Goal: Complete application form: Complete application form

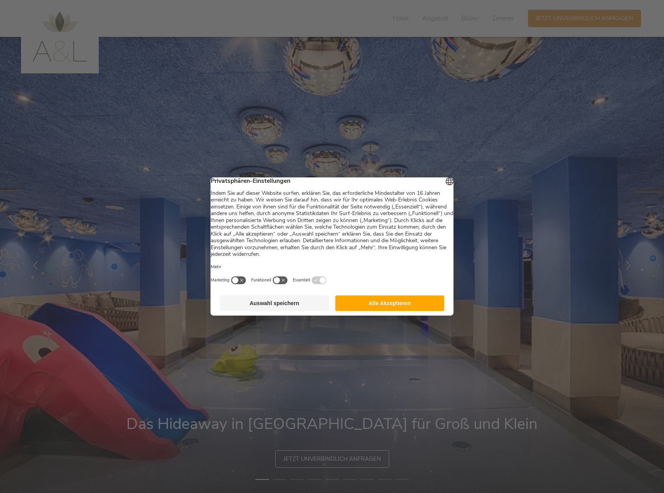
click at [300, 310] on button "Auswahl speichern" at bounding box center [274, 304] width 109 height 16
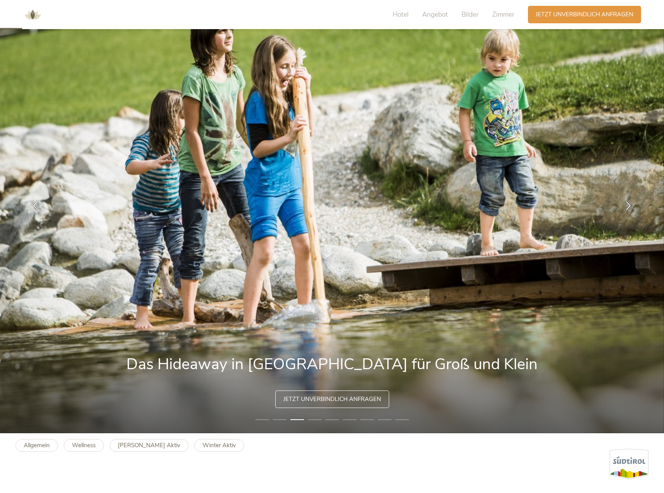
scroll to position [39, 0]
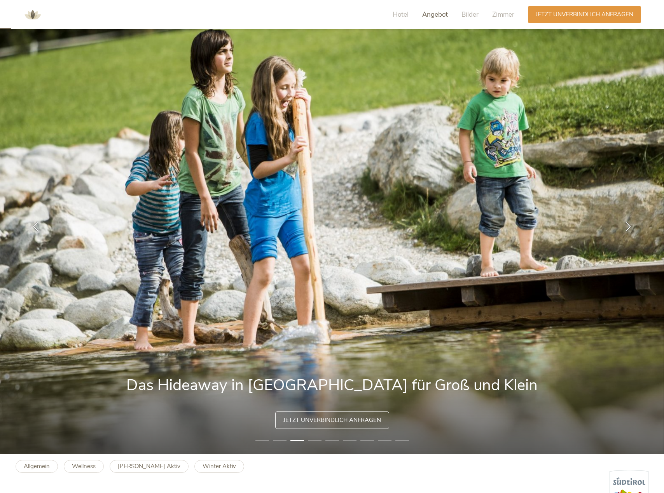
click at [431, 13] on span "Angebot" at bounding box center [435, 14] width 26 height 9
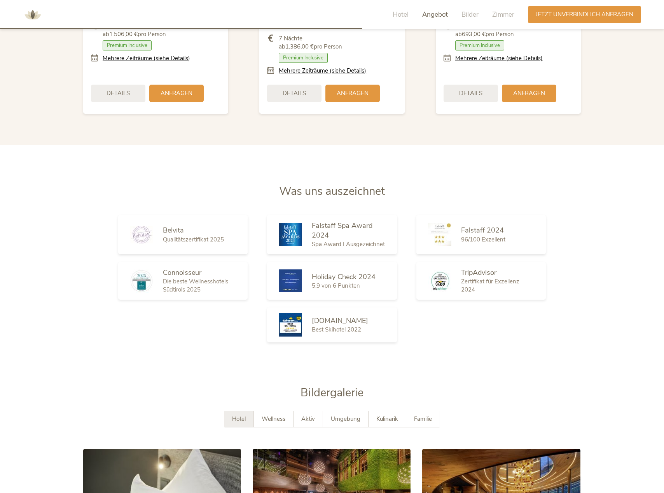
scroll to position [1370, 0]
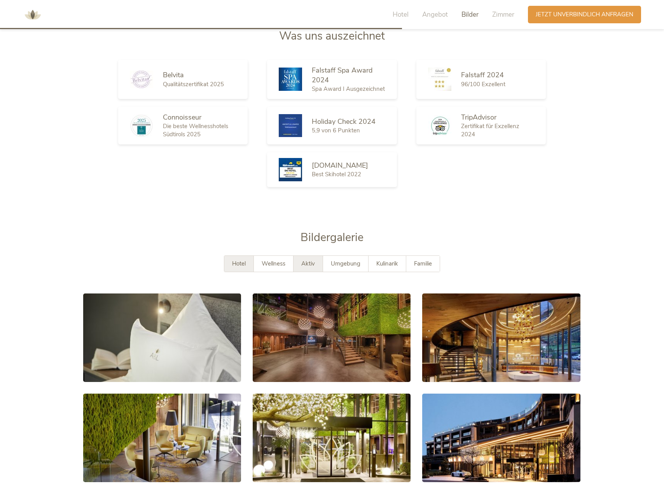
click at [308, 260] on span "Aktiv" at bounding box center [308, 264] width 14 height 8
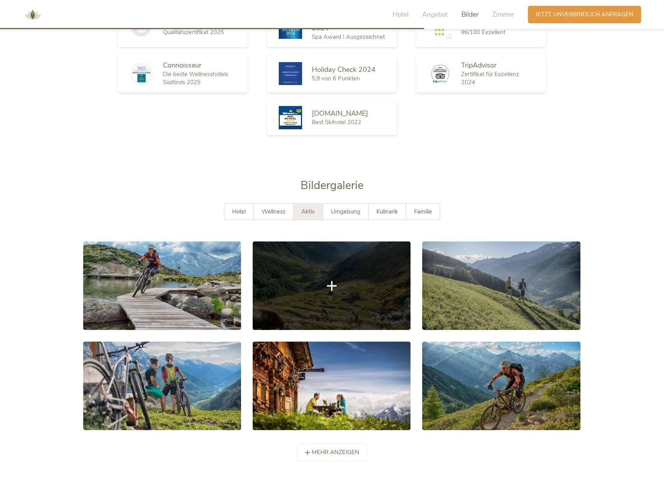
scroll to position [1487, 0]
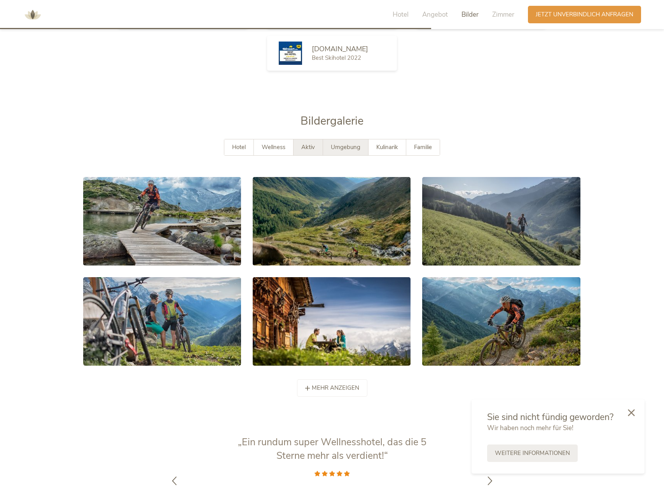
click at [352, 143] on span "Umgebung" at bounding box center [346, 147] width 30 height 8
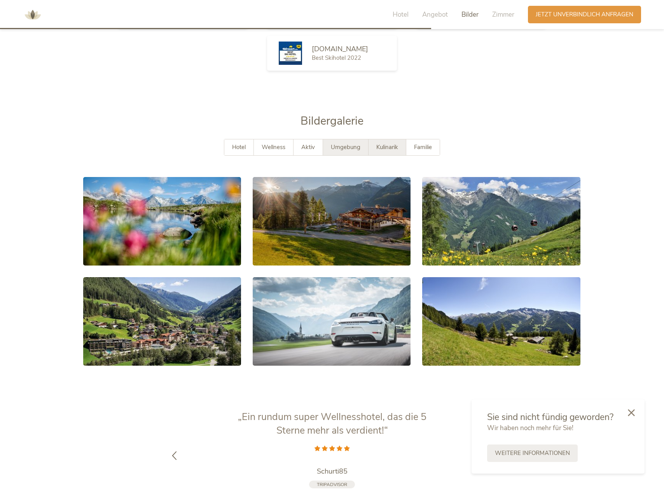
click at [391, 143] on span "Kulinarik" at bounding box center [387, 147] width 22 height 8
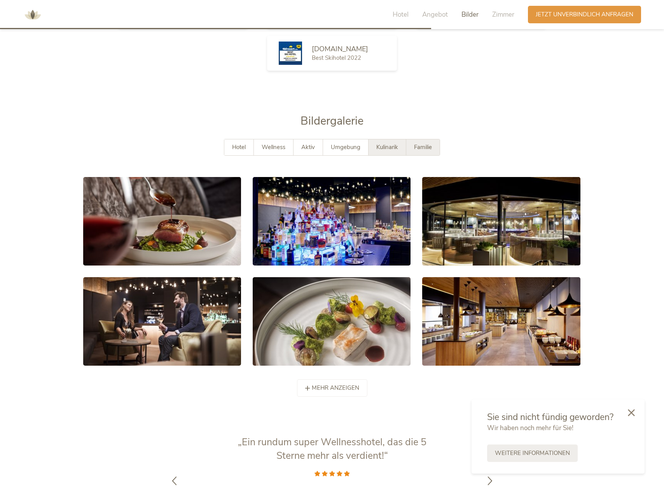
click at [421, 143] on span "Familie" at bounding box center [423, 147] width 18 height 8
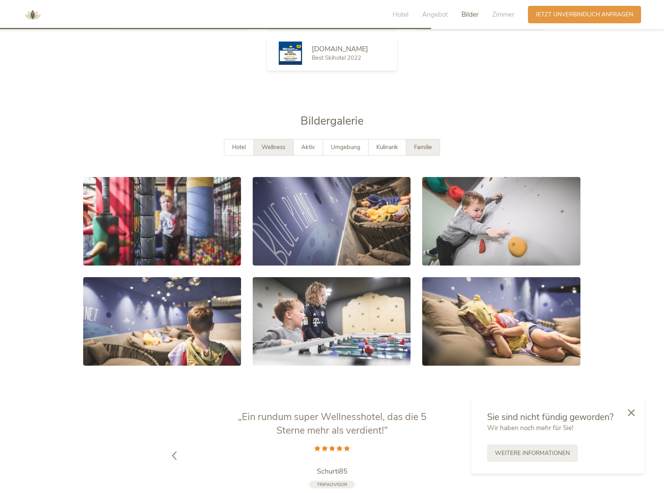
click at [279, 143] on span "Wellness" at bounding box center [273, 147] width 24 height 8
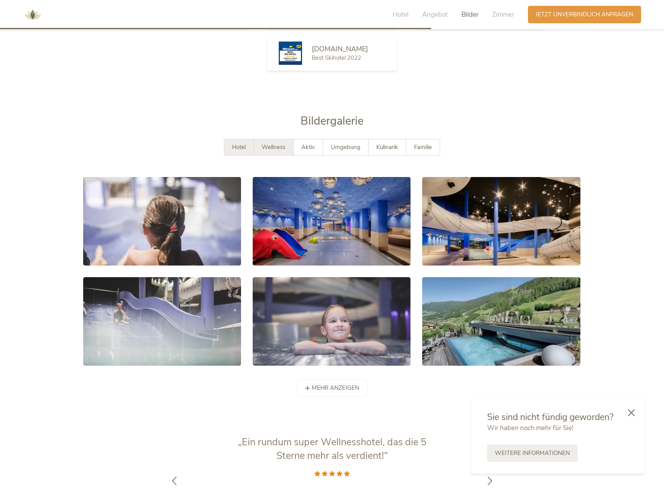
click at [230, 139] on div "Hotel" at bounding box center [239, 147] width 30 height 16
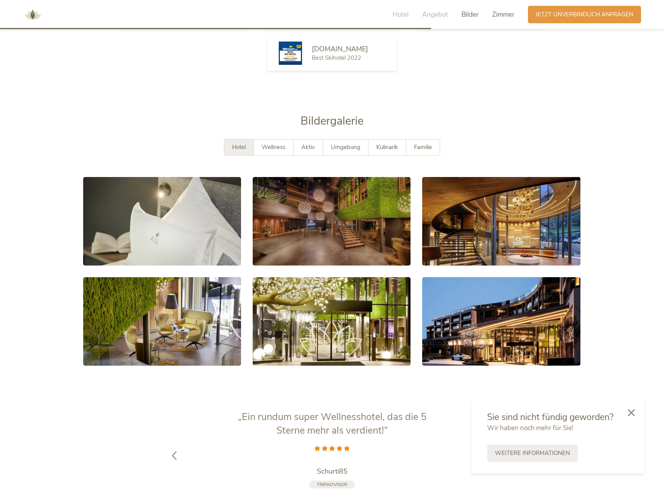
click at [492, 14] on span "Zimmer" at bounding box center [503, 14] width 22 height 9
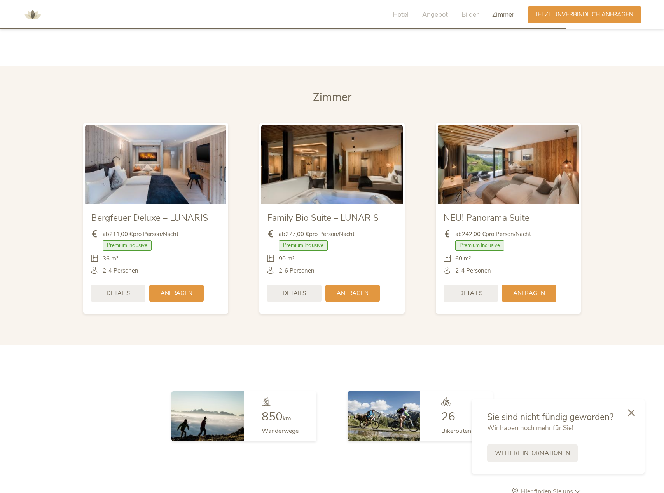
scroll to position [1975, 0]
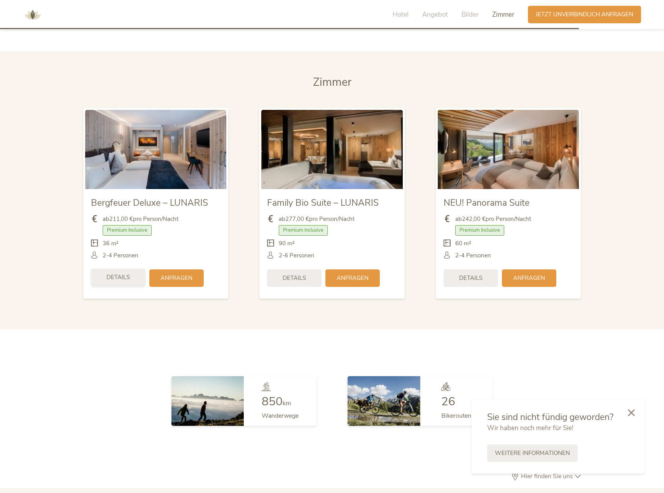
click at [110, 269] on div "Details" at bounding box center [118, 277] width 54 height 17
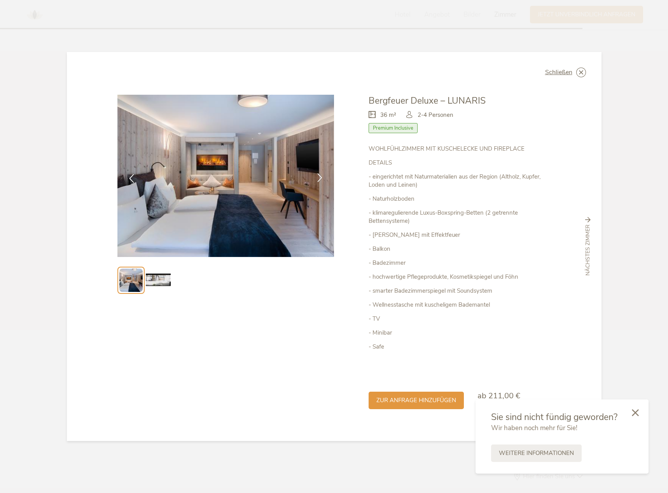
click at [321, 176] on icon at bounding box center [319, 177] width 9 height 9
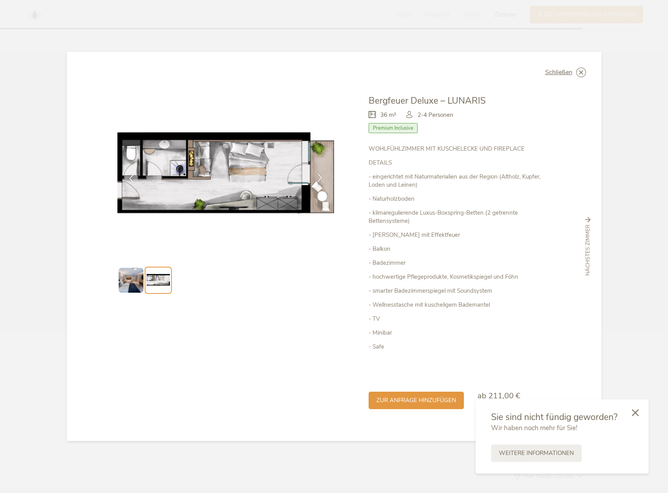
click at [321, 176] on icon at bounding box center [319, 177] width 9 height 9
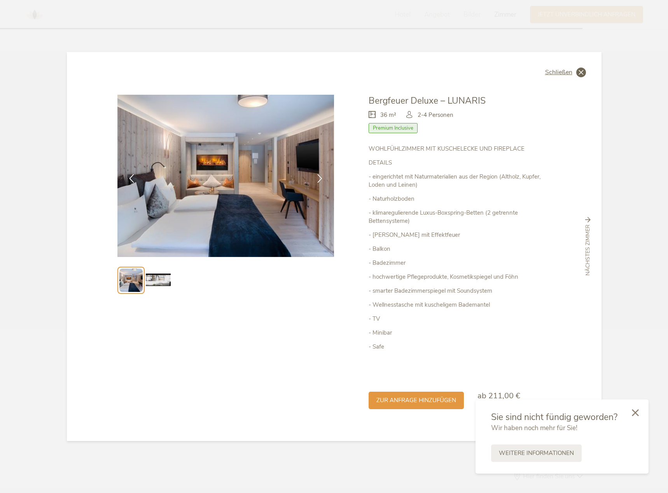
click at [581, 73] on icon at bounding box center [581, 73] width 10 height 10
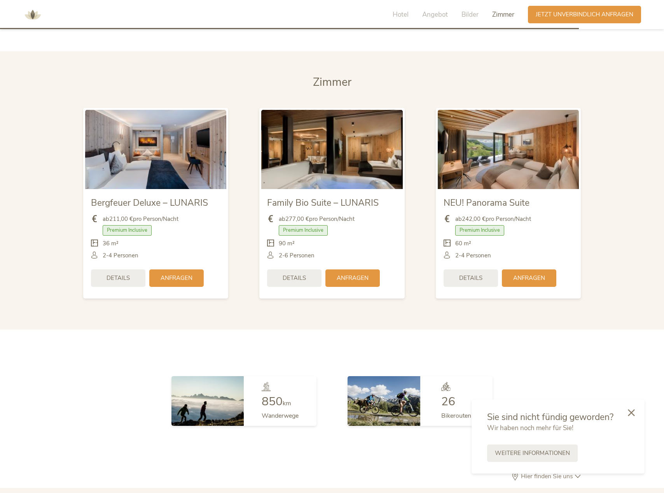
click at [295, 160] on img at bounding box center [331, 149] width 141 height 79
click at [296, 274] on span "Details" at bounding box center [293, 278] width 23 height 8
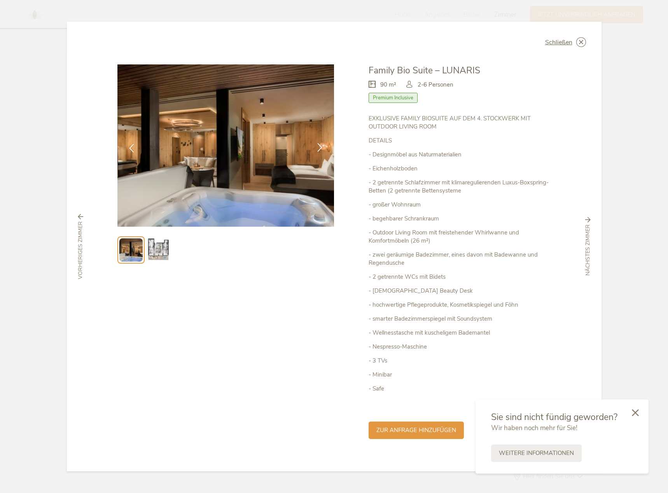
click at [319, 149] on icon at bounding box center [319, 147] width 9 height 9
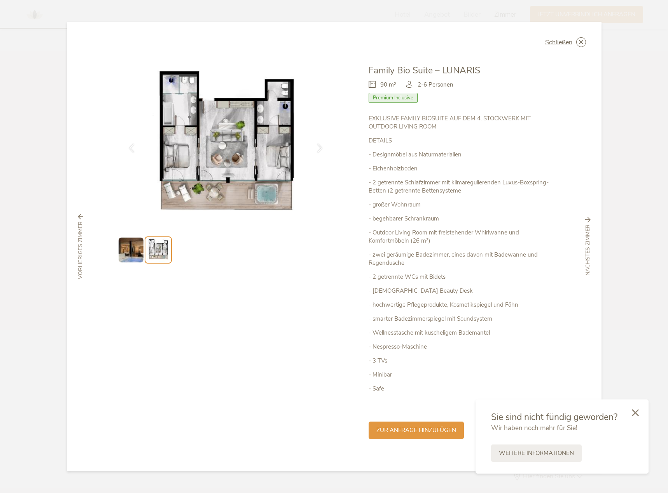
click at [0, 0] on icon at bounding box center [0, 0] width 0 height 0
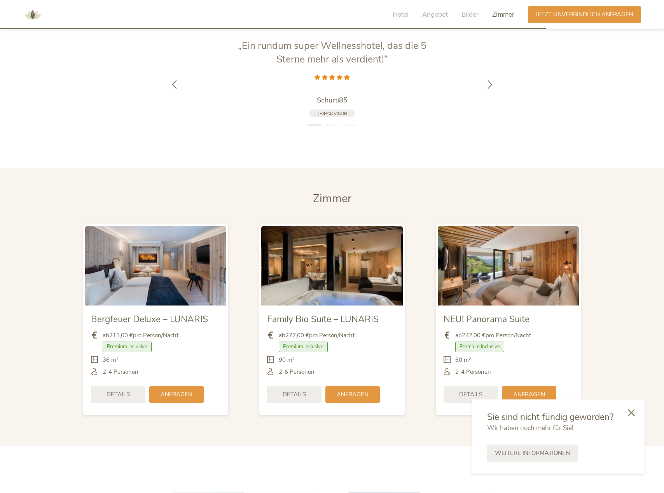
scroll to position [1936, 0]
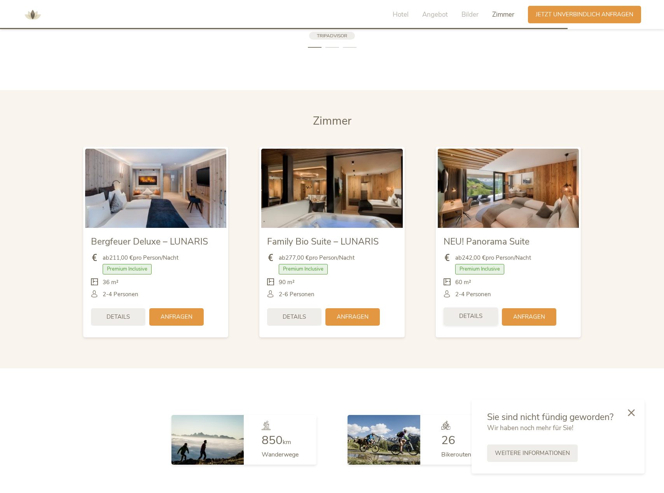
click at [463, 309] on div "Details" at bounding box center [470, 316] width 54 height 17
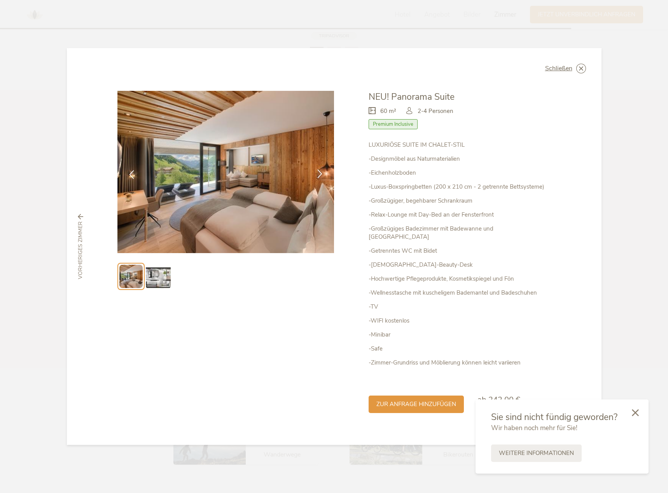
click at [319, 178] on icon at bounding box center [319, 173] width 9 height 9
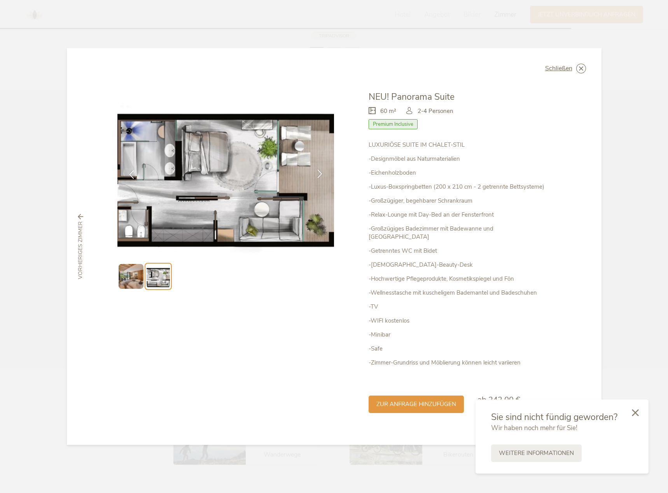
click at [319, 178] on icon at bounding box center [319, 173] width 9 height 9
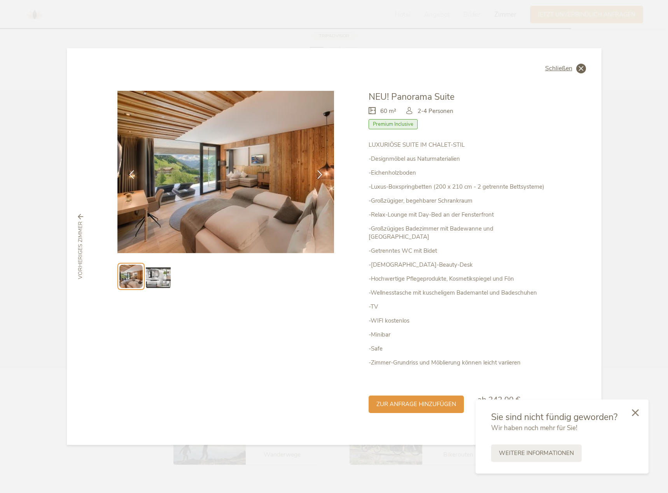
click at [579, 73] on icon at bounding box center [581, 69] width 10 height 10
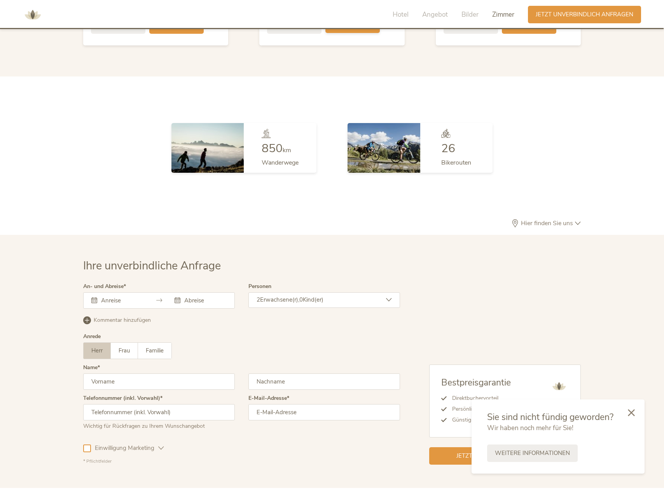
scroll to position [2265, 0]
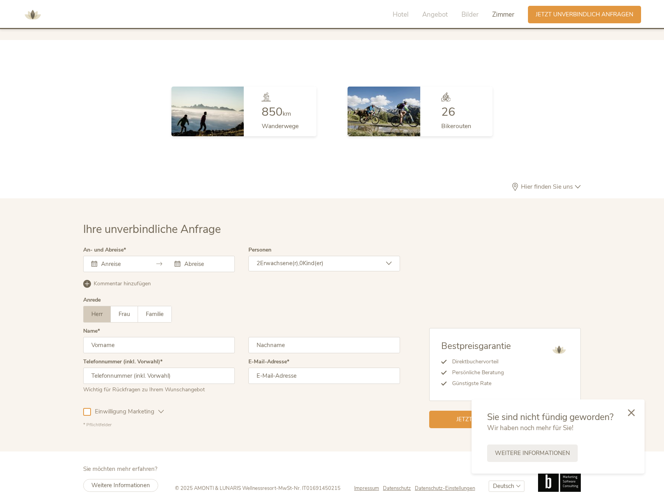
click at [115, 260] on input "text" at bounding box center [121, 264] width 44 height 8
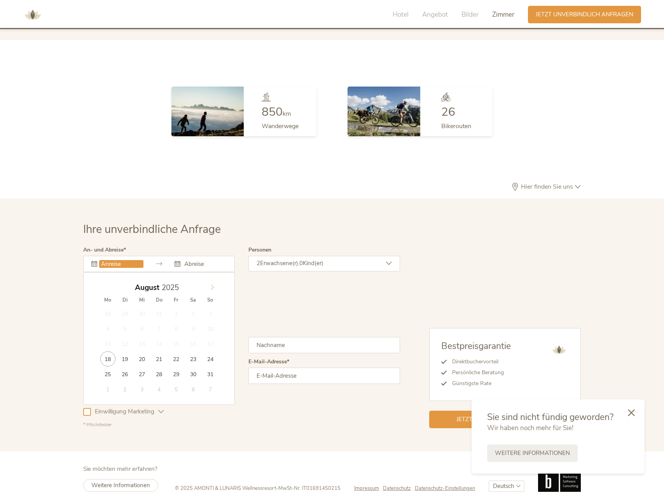
click at [217, 281] on span at bounding box center [212, 286] width 13 height 11
type input "2026"
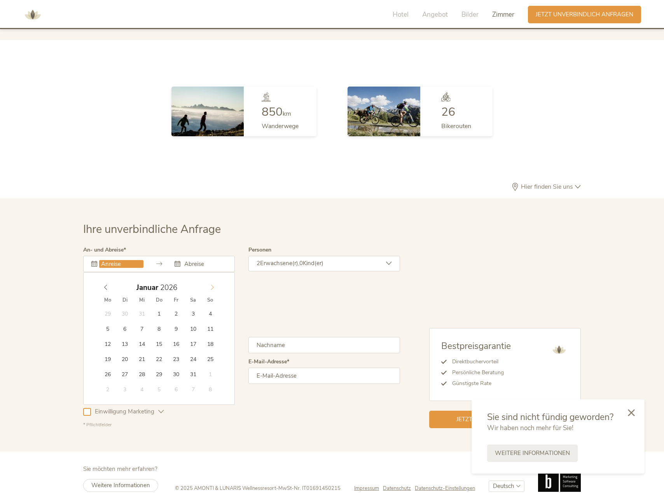
click at [217, 281] on span at bounding box center [212, 286] width 13 height 11
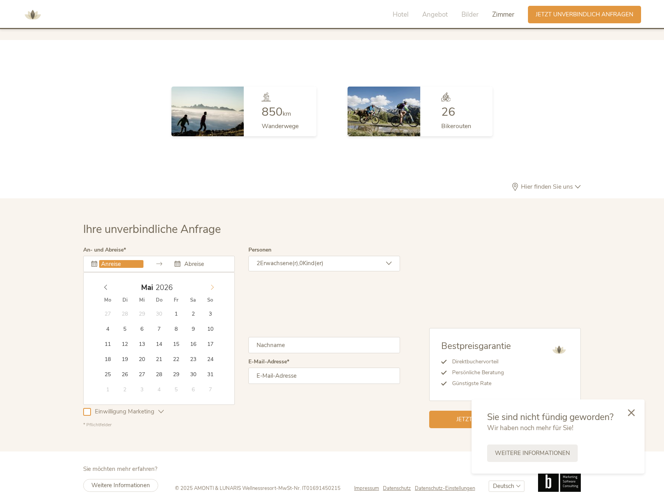
click at [217, 281] on span at bounding box center [212, 286] width 13 height 11
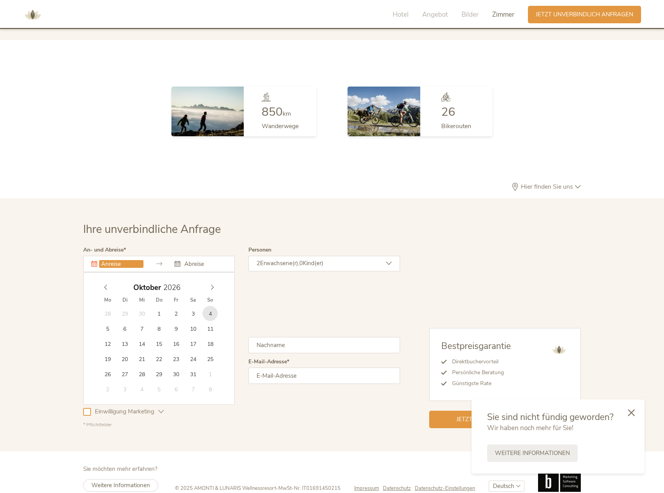
type input "[DATE]"
type input "2026"
click at [112, 260] on input "[DATE]" at bounding box center [121, 264] width 44 height 8
type input "[DATE]"
click at [198, 260] on input "text" at bounding box center [204, 264] width 44 height 8
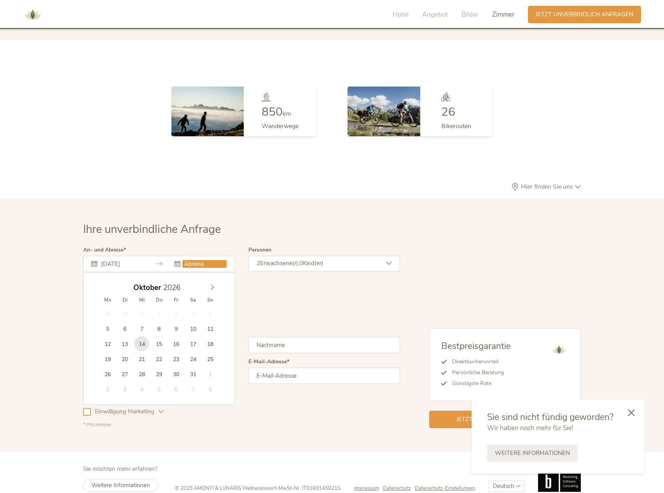
type input "[DATE]"
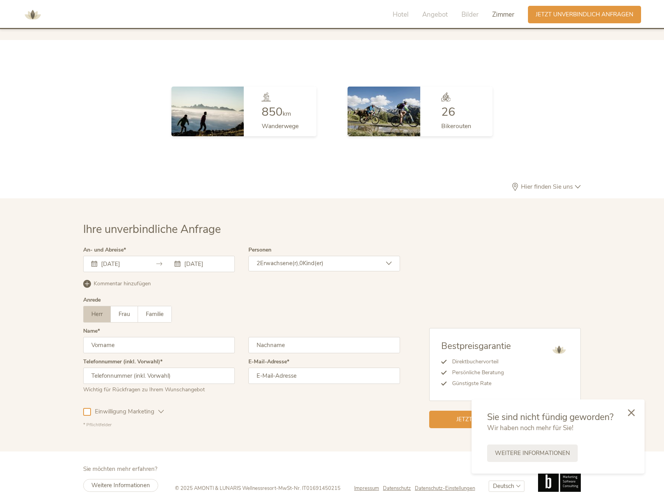
click at [352, 256] on div "2 Erwachsene(r), 0 Kind(er)" at bounding box center [324, 264] width 152 height 16
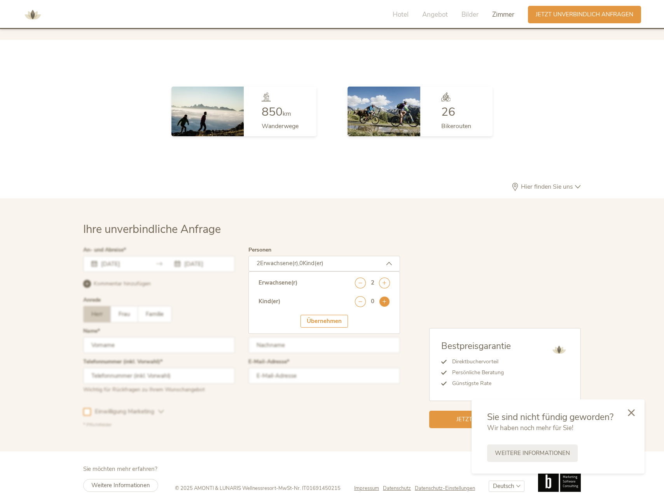
click at [384, 296] on icon at bounding box center [384, 301] width 11 height 11
click at [370, 317] on select "wählen 0 1 2 3 4 5 6 7 8 9 10 11 12 13 14 15 16 17" at bounding box center [372, 323] width 35 height 13
select select "8"
click at [355, 317] on select "wählen 0 1 2 3 4 5 6 7 8 9 10 11 12 13 14 15 16 17" at bounding box center [372, 323] width 35 height 13
click at [326, 339] on div "Übernehmen" at bounding box center [323, 345] width 47 height 13
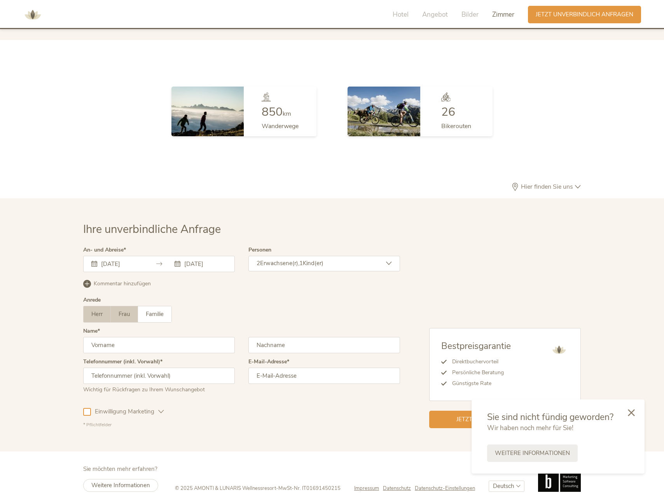
click at [119, 310] on span "Frau" at bounding box center [124, 314] width 11 height 8
click at [151, 310] on span "Familie" at bounding box center [155, 314] width 18 height 8
click at [129, 337] on input "text" at bounding box center [159, 345] width 152 height 16
type input "A"
type input "M"
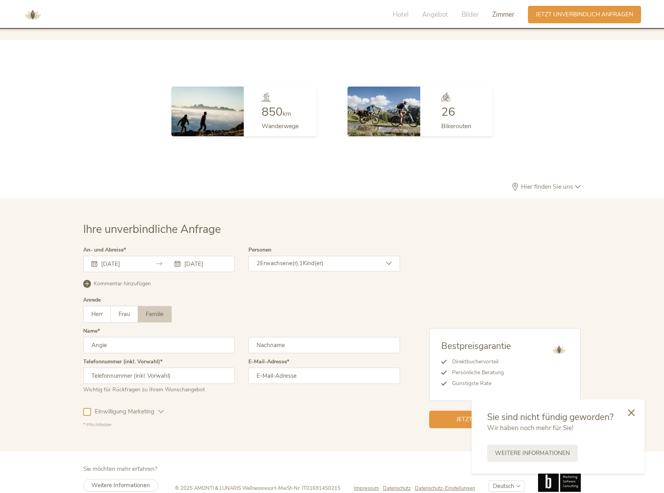
type input "Angie"
type input "Mecke"
type input "[PHONE_NUMBER]"
type input "[EMAIL_ADDRESS][DOMAIN_NAME]"
click at [167, 399] on div "Einwilligung Marketing Einwilligung Profilierung" at bounding box center [241, 410] width 317 height 23
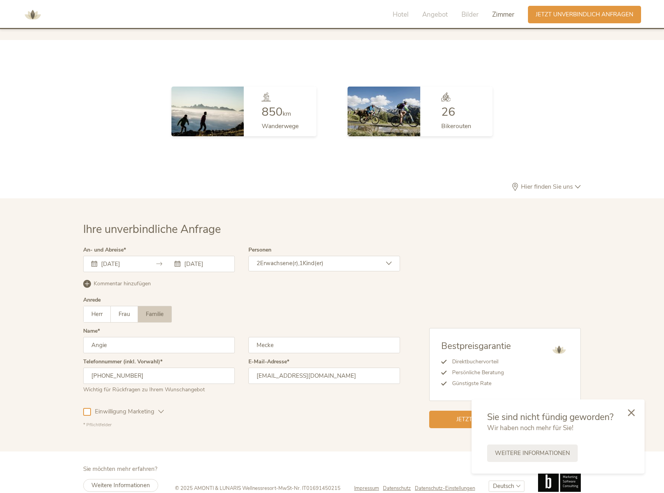
click at [162, 409] on icon at bounding box center [161, 412] width 6 height 6
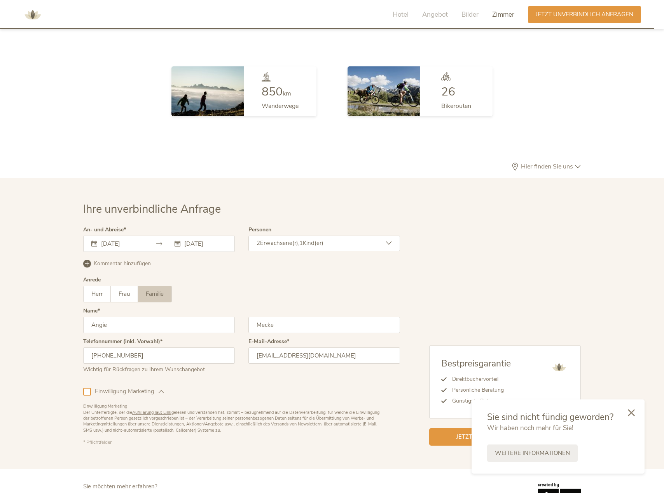
scroll to position [2303, 0]
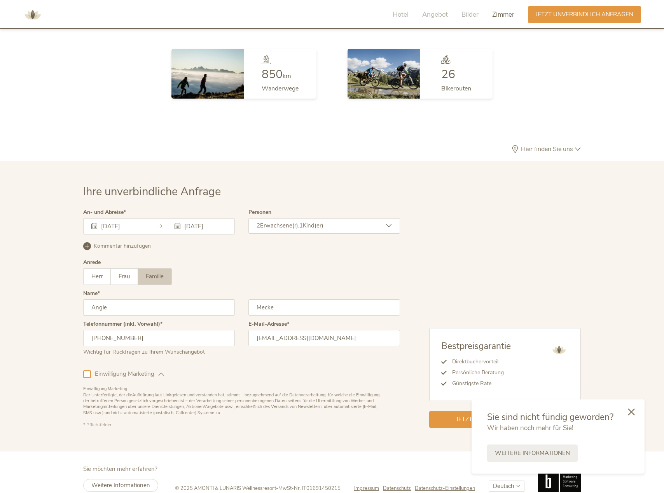
click at [634, 412] on icon at bounding box center [631, 412] width 7 height 7
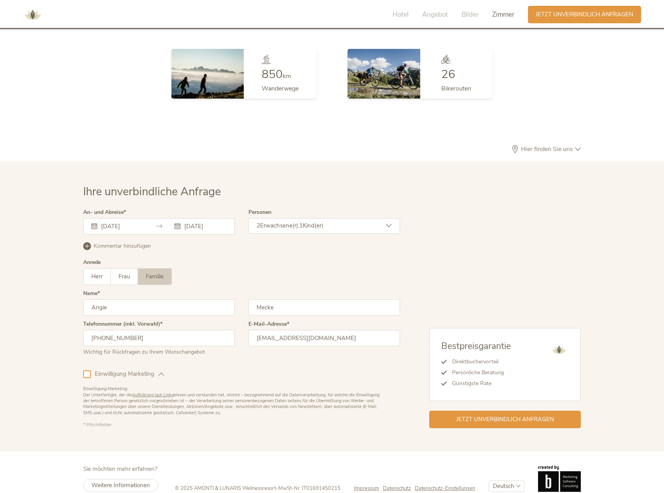
click at [87, 242] on icon at bounding box center [87, 246] width 8 height 8
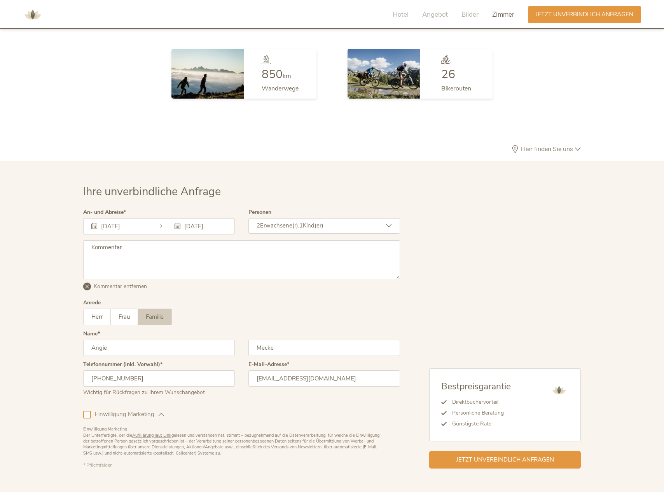
click at [132, 242] on textarea at bounding box center [241, 260] width 317 height 39
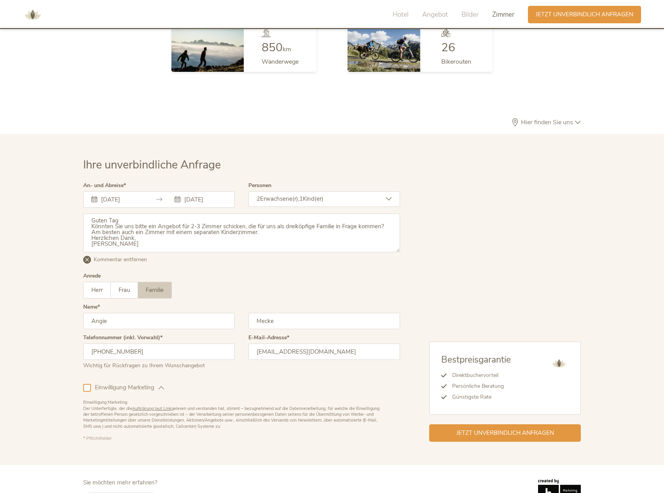
scroll to position [2343, 0]
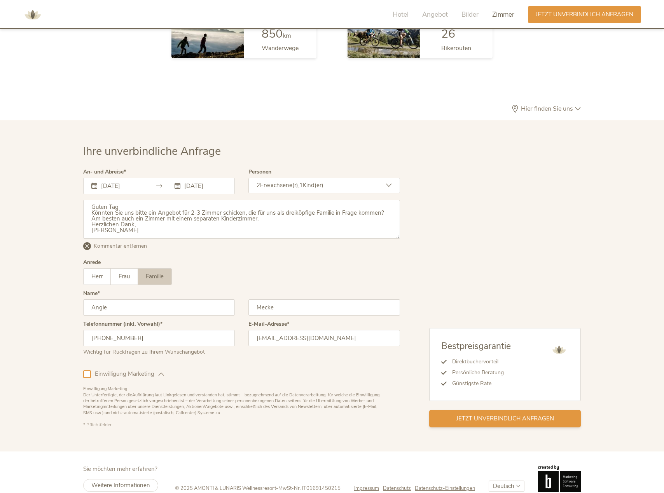
type textarea "Guten Tag Könnten Sie uns bitte ein Angebot für 2-3 Zimmer schicken, die für un…"
click at [489, 415] on span "Jetzt unverbindlich anfragen" at bounding box center [505, 419] width 98 height 8
